Goal: Information Seeking & Learning: Understand process/instructions

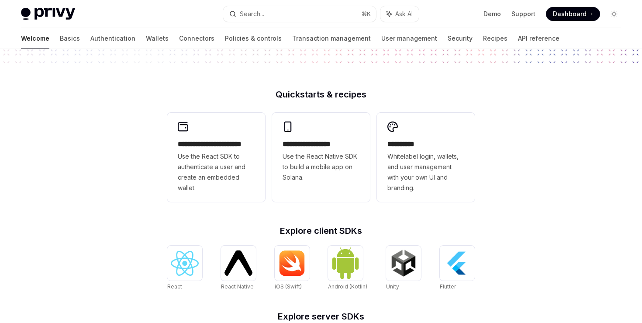
scroll to position [189, 0]
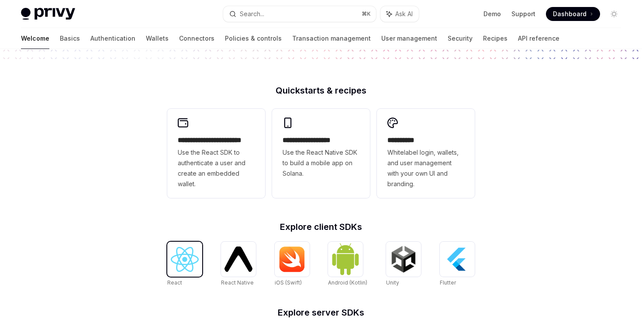
click at [179, 260] on img at bounding box center [185, 259] width 28 height 25
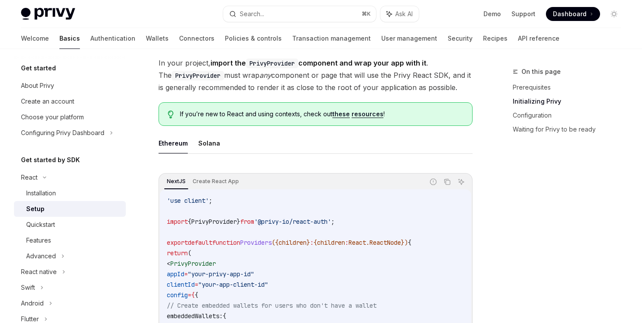
scroll to position [214, 0]
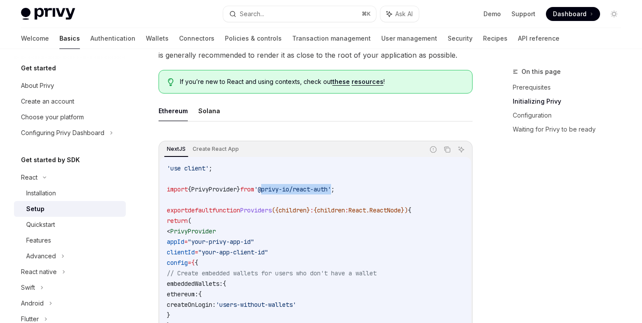
drag, startPoint x: 347, startPoint y: 188, endPoint x: 275, endPoint y: 190, distance: 71.6
click at [275, 190] on span "'@privy-io/react-auth'" at bounding box center [292, 189] width 77 height 8
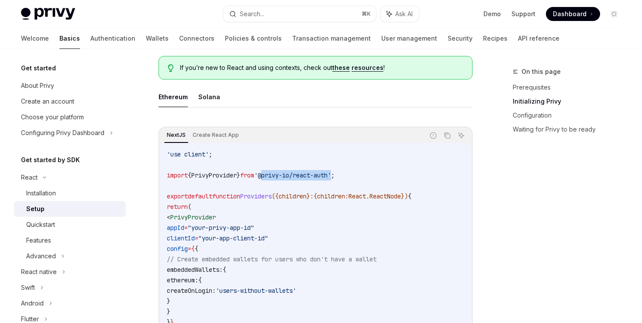
scroll to position [230, 0]
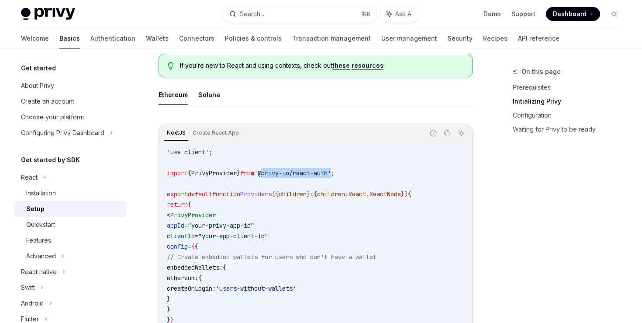
copy span "@privy-io/react-auth"
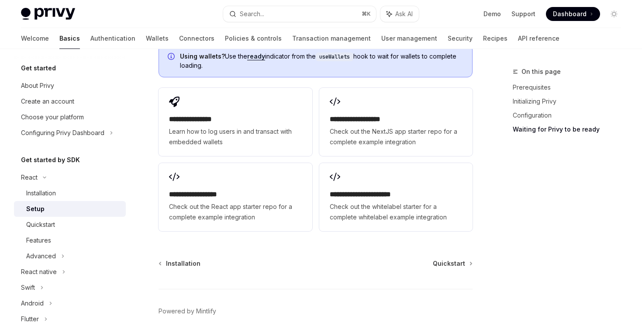
scroll to position [1180, 0]
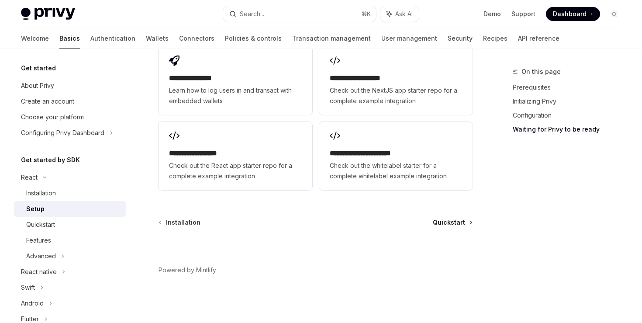
click at [448, 219] on span "Quickstart" at bounding box center [449, 222] width 32 height 9
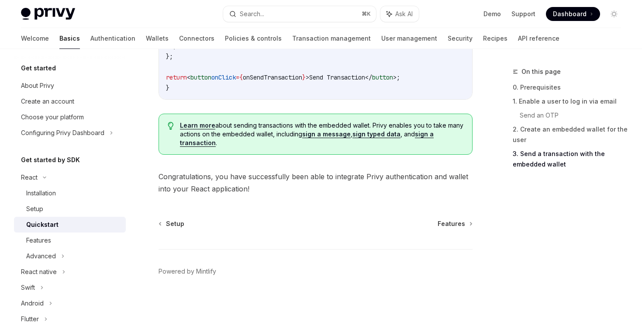
scroll to position [947, 0]
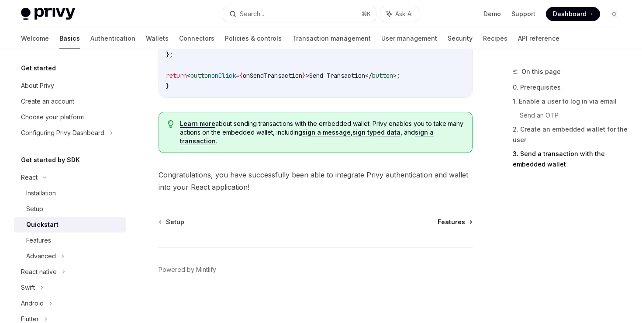
click at [457, 224] on span "Features" at bounding box center [452, 221] width 28 height 9
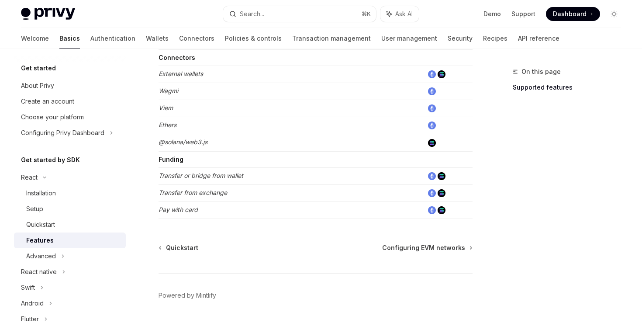
scroll to position [607, 0]
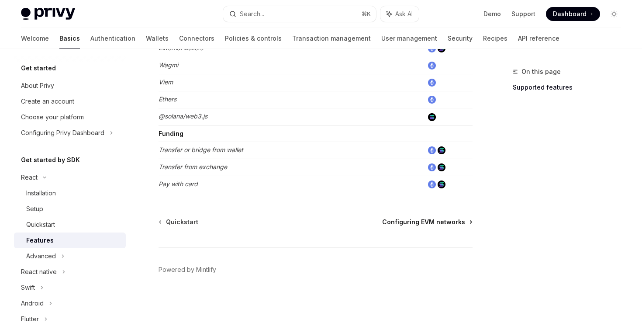
click at [452, 224] on span "Configuring EVM networks" at bounding box center [423, 221] width 83 height 9
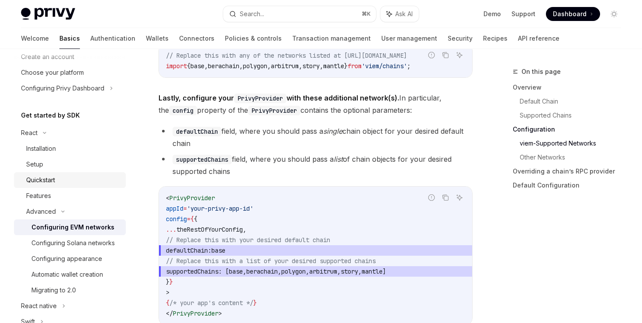
scroll to position [59, 0]
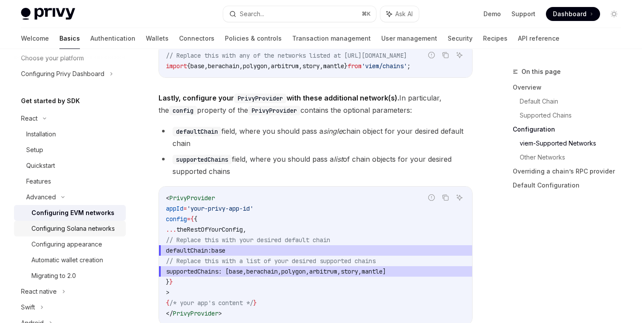
click at [77, 230] on div "Configuring Solana networks" at bounding box center [72, 228] width 83 height 10
type textarea "*"
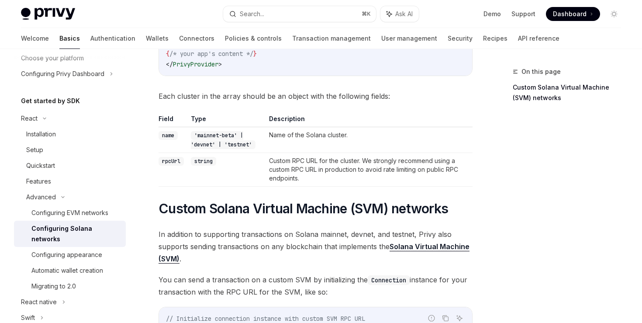
scroll to position [210, 0]
